Goal: Task Accomplishment & Management: Complete application form

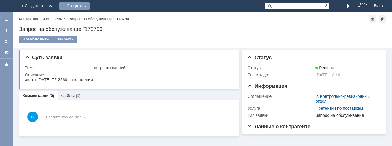
click at [90, 5] on div "Создать" at bounding box center [74, 5] width 30 height 7
click at [110, 17] on link "Заявка" at bounding box center [87, 17] width 45 height 7
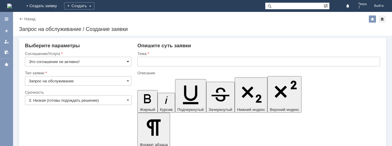
click at [128, 61] on span at bounding box center [128, 61] width 2 height 5
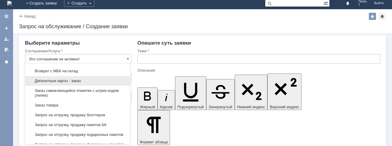
scroll to position [178, 0]
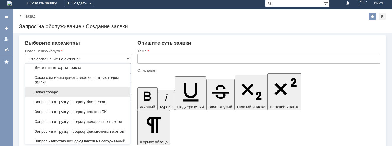
click at [81, 94] on span "Заказ товара" at bounding box center [78, 92] width 98 height 5
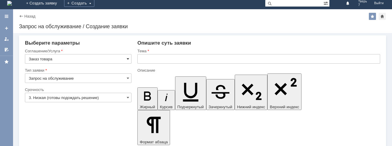
click at [127, 58] on span at bounding box center [128, 58] width 2 height 5
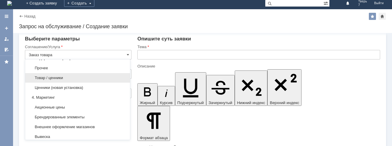
scroll to position [325, 0]
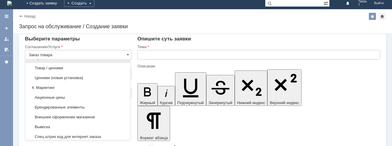
click at [52, 61] on span "Прочее" at bounding box center [78, 58] width 98 height 5
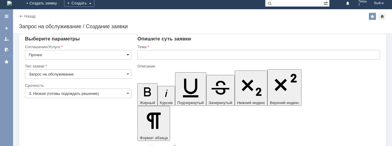
click at [128, 54] on span at bounding box center [128, 54] width 2 height 5
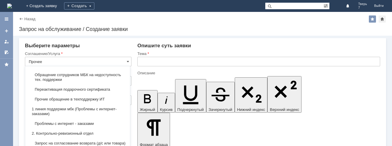
scroll to position [0, 0]
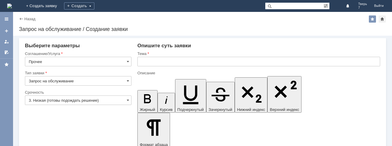
click at [41, 54] on div "Соглашение/Услуга" at bounding box center [77, 54] width 105 height 4
type input "Прочее"
click at [94, 4] on div "Создать" at bounding box center [79, 5] width 30 height 7
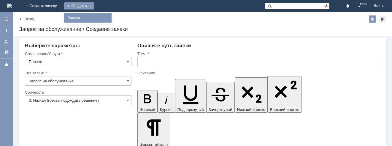
click at [110, 16] on link "Заявка" at bounding box center [87, 17] width 45 height 7
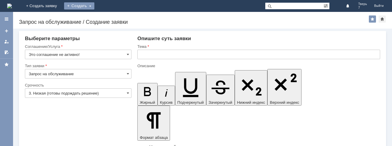
click at [94, 4] on div "Создать" at bounding box center [79, 5] width 30 height 7
click at [110, 16] on link "Заявка" at bounding box center [87, 17] width 45 height 7
click at [127, 55] on span at bounding box center [128, 54] width 2 height 5
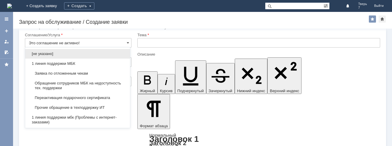
scroll to position [3, 0]
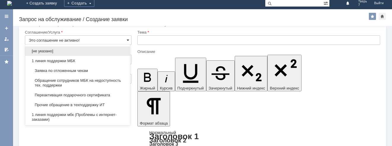
click at [128, 39] on span at bounding box center [128, 40] width 2 height 5
click at [127, 40] on span at bounding box center [128, 40] width 2 height 5
click at [124, 41] on input "Это соглашение не активно!" at bounding box center [78, 39] width 107 height 9
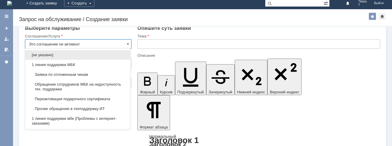
scroll to position [12, 0]
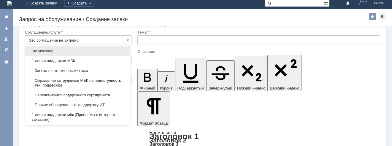
click at [127, 40] on span at bounding box center [128, 40] width 2 height 5
drag, startPoint x: 126, startPoint y: 39, endPoint x: 131, endPoint y: 24, distance: 15.7
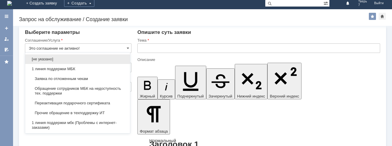
scroll to position [0, 0]
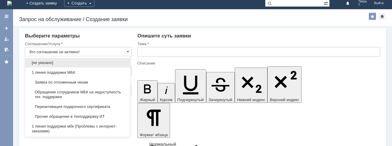
click at [63, 80] on span "Заявка по отложенным чекам" at bounding box center [78, 82] width 98 height 5
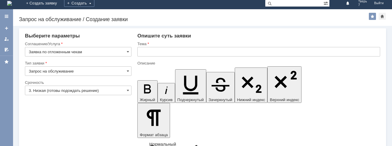
type input "Заявка по отложенным чекам"
click at [127, 71] on span at bounding box center [128, 71] width 2 height 5
click at [127, 51] on span at bounding box center [128, 51] width 2 height 5
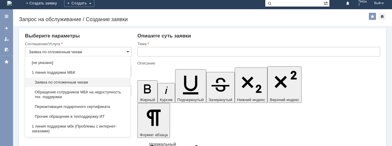
type input "Запрос на обслуживание"
click at [56, 80] on span "Заявка по отложенным чекам" at bounding box center [78, 82] width 98 height 5
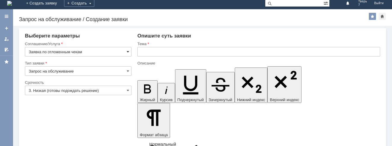
click at [127, 52] on span at bounding box center [128, 51] width 2 height 5
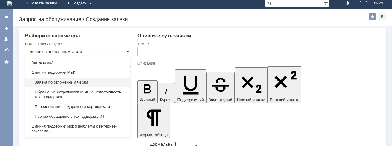
click at [127, 53] on span at bounding box center [128, 51] width 2 height 5
click at [127, 51] on span at bounding box center [128, 51] width 2 height 5
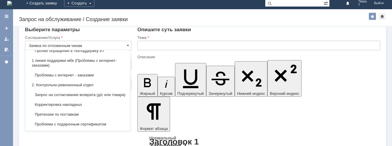
scroll to position [12, 0]
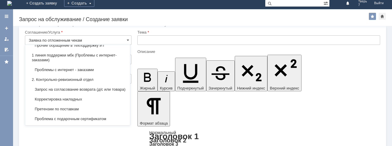
drag, startPoint x: 98, startPoint y: 75, endPoint x: 106, endPoint y: 71, distance: 8.5
click at [102, 74] on div "2. Контрольно-ревизионный отдел" at bounding box center [77, 79] width 105 height 10
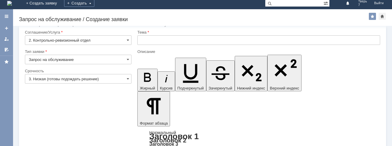
type input "2. Контрольно-ревизионный отдел"
click at [127, 57] on span at bounding box center [128, 59] width 2 height 5
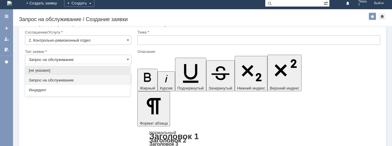
click at [104, 55] on input "Запрос на обслуживание" at bounding box center [78, 59] width 107 height 9
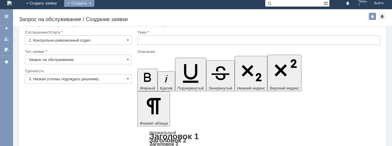
click at [94, 2] on div "Создать" at bounding box center [79, 3] width 30 height 7
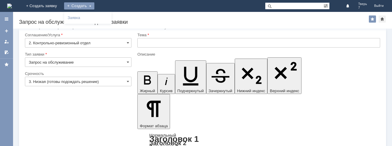
type input "Запрос на обслуживание"
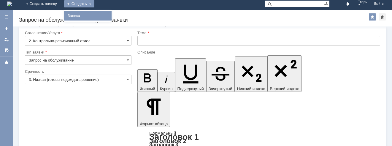
scroll to position [3, 0]
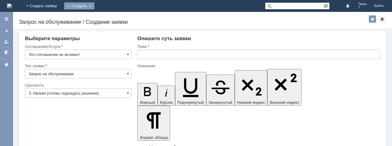
click at [94, 7] on div "Создать" at bounding box center [79, 5] width 30 height 7
click at [110, 16] on link "Заявка" at bounding box center [87, 17] width 45 height 7
click at [127, 54] on span at bounding box center [128, 54] width 2 height 5
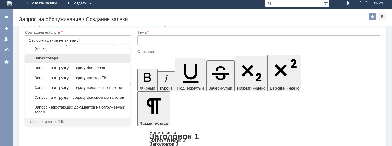
scroll to position [207, 0]
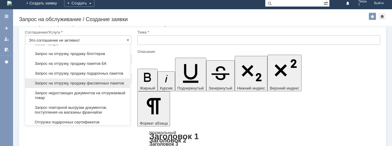
click at [69, 85] on span "Запрос на отгрузку, продажу фасовочных пакетов" at bounding box center [78, 83] width 98 height 5
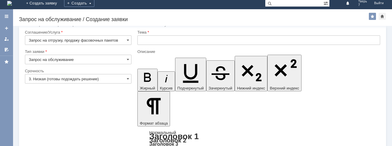
type input "Запрос на отгрузку, продажу фасовочных пакетов"
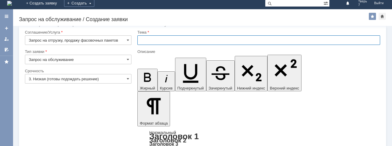
click at [137, 39] on input "text" at bounding box center [258, 39] width 243 height 9
type input "фасовочные пакеты 3 штуки"
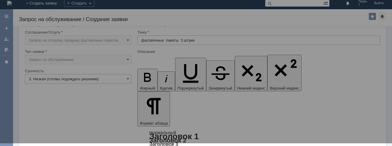
click at [45, 133] on div at bounding box center [196, 70] width 392 height 146
